Goal: Task Accomplishment & Management: Use online tool/utility

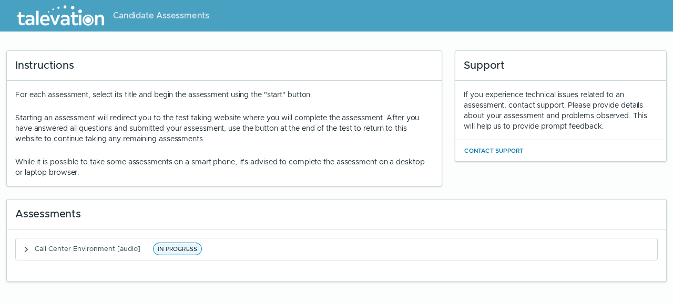
click at [637, 61] on div "Support" at bounding box center [560, 66] width 211 height 30
click at [343, 33] on app-root "Candidate Assessments Instructions For each assessment, select its title and be…" at bounding box center [336, 141] width 673 height 282
click at [672, 277] on div "Assessments Call Center Environment [audio] IN PROGRESS" at bounding box center [336, 235] width 673 height 96
click at [242, 284] on html "Candidate Assessments Instructions For each assessment, select its title and be…" at bounding box center [336, 144] width 673 height 288
click at [144, 243] on clr-accordion-title "Call Center Environment [audio] IN PROGRESS" at bounding box center [120, 249] width 170 height 13
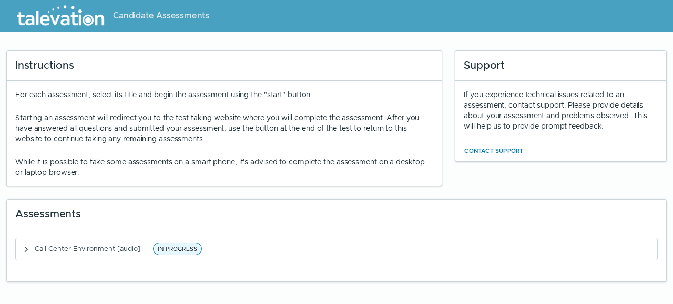
click at [156, 276] on div "Call Center Environment [audio] IN PROGRESS" at bounding box center [336, 256] width 659 height 52
click at [168, 282] on div "Call Center Environment [audio] IN PROGRESS" at bounding box center [336, 256] width 659 height 52
click at [166, 222] on div "Assessments" at bounding box center [336, 215] width 659 height 30
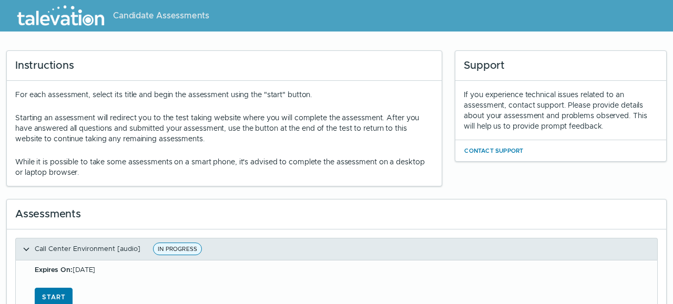
click at [274, 257] on button "Call Center Environment [audio] IN PROGRESS" at bounding box center [336, 250] width 641 height 22
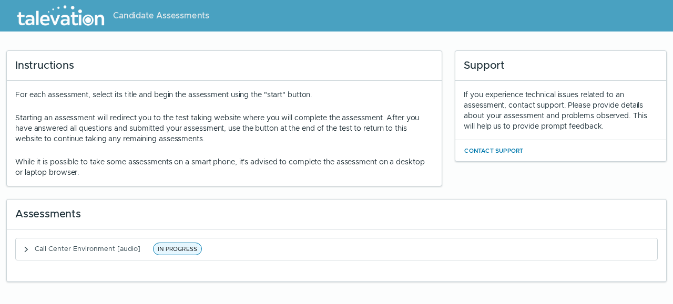
click at [649, 152] on div "Contact Support" at bounding box center [560, 150] width 211 height 21
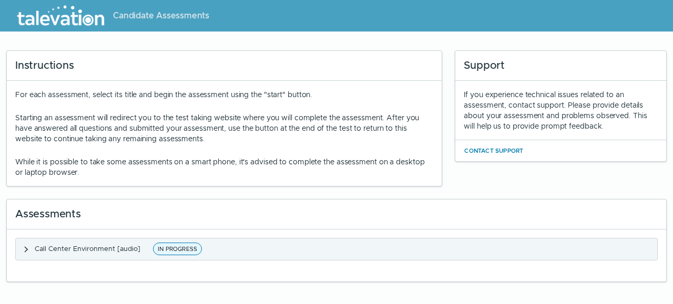
click at [175, 244] on span "IN PROGRESS" at bounding box center [177, 249] width 49 height 13
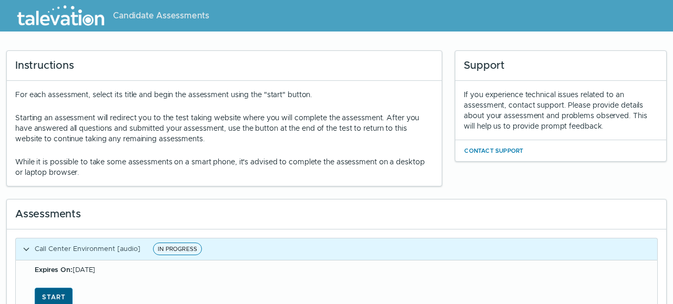
click at [56, 294] on button "Start" at bounding box center [54, 297] width 38 height 19
